Goal: Information Seeking & Learning: Learn about a topic

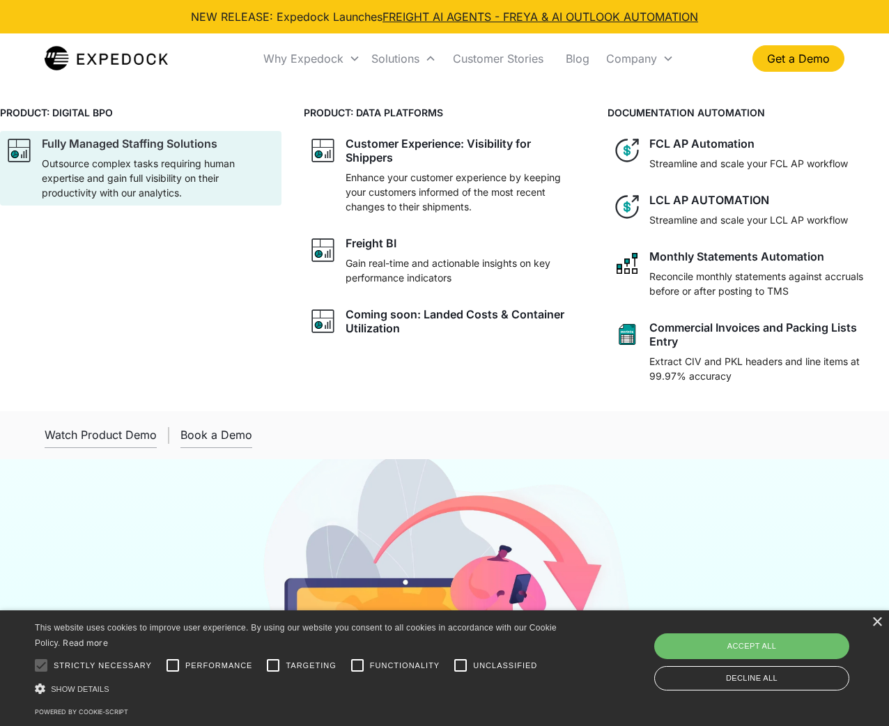
click at [208, 157] on p "Outsource complex tasks requiring human expertise and gain full visibility on t…" at bounding box center [159, 178] width 234 height 44
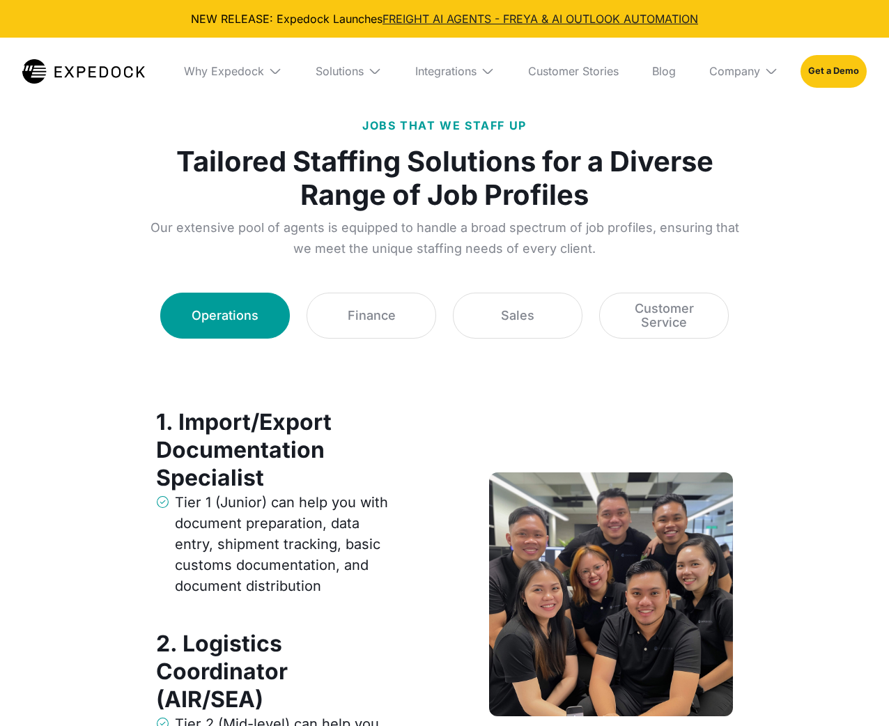
select select
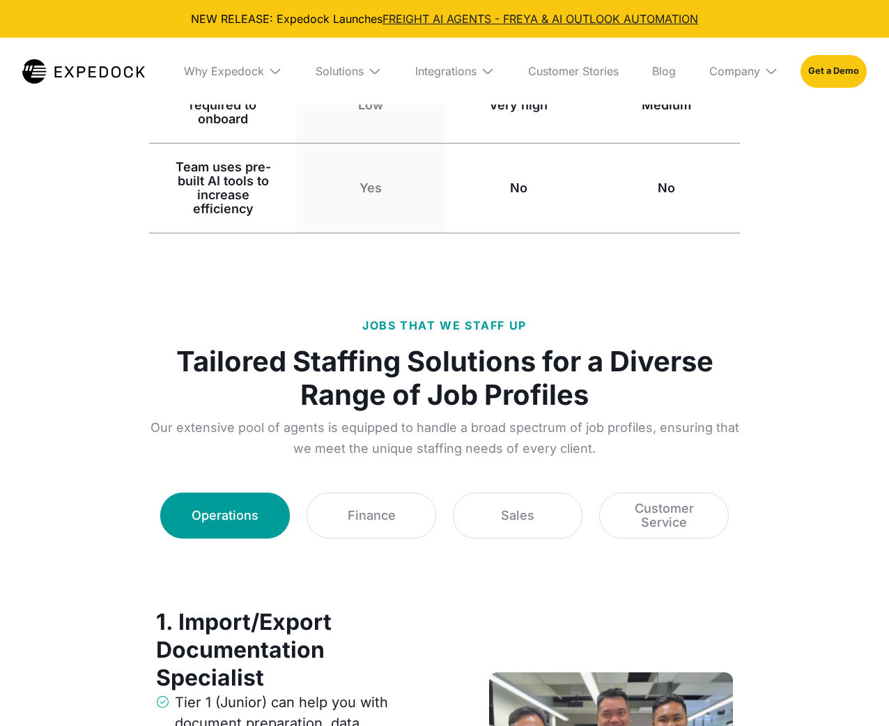
scroll to position [1603, 0]
